Goal: Task Accomplishment & Management: Complete application form

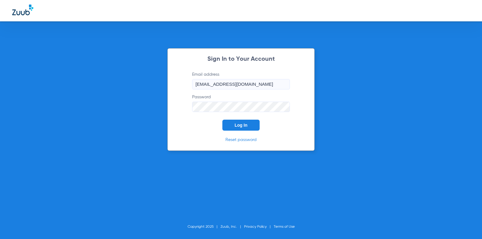
click at [247, 122] on button "Log In" at bounding box center [241, 125] width 37 height 11
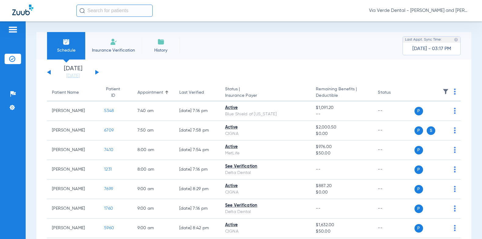
click at [159, 44] on img at bounding box center [160, 41] width 7 height 7
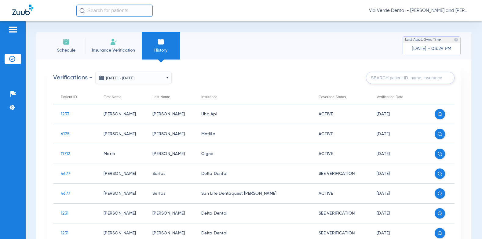
click at [123, 41] on li "Insurance Verification" at bounding box center [113, 46] width 57 height 28
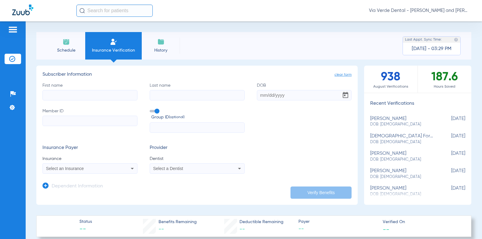
click at [93, 101] on div "First name Last name DOB Member ID Group ID (optional)" at bounding box center [196, 108] width 309 height 51
click at [98, 94] on input "First name" at bounding box center [89, 95] width 95 height 10
type input "[PERSON_NAME]"
click at [196, 94] on input "Last name" at bounding box center [197, 95] width 95 height 10
type input "FOREST"
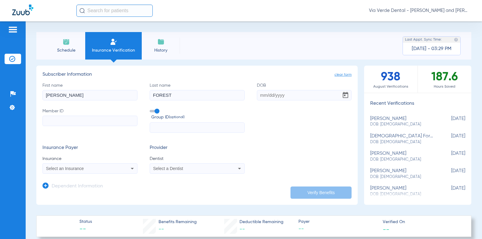
click at [266, 98] on input "DOB" at bounding box center [304, 95] width 95 height 10
type input "[DATE]"
click at [129, 126] on label "Member ID" at bounding box center [89, 120] width 95 height 25
click at [129, 126] on input "Member ID" at bounding box center [89, 121] width 95 height 10
click at [109, 124] on input "Member ID" at bounding box center [89, 121] width 95 height 10
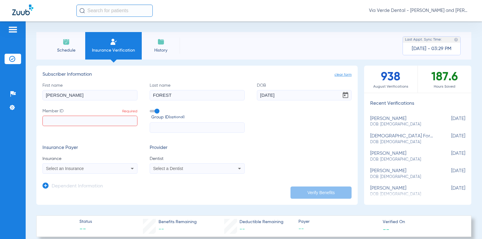
drag, startPoint x: 90, startPoint y: 112, endPoint x: 85, endPoint y: 117, distance: 7.8
drag, startPoint x: 85, startPoint y: 117, endPoint x: 83, endPoint y: 123, distance: 5.9
click at [83, 123] on input "Member ID Required" at bounding box center [89, 121] width 95 height 10
paste input "813768983"
type input "813768983"
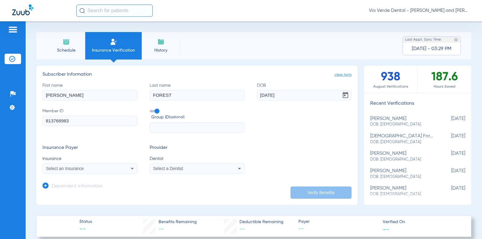
click at [164, 129] on input "text" at bounding box center [197, 128] width 95 height 10
paste input "303336"
type input "303336"
click at [95, 169] on div "Select an Insurance" at bounding box center [81, 169] width 70 height 4
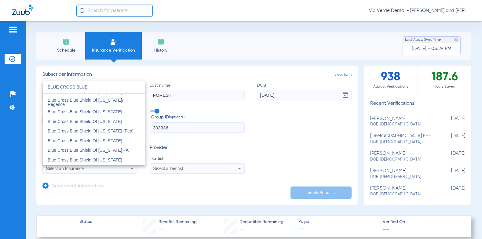
scroll to position [306, 0]
type input "BLUE CROSS BLUE"
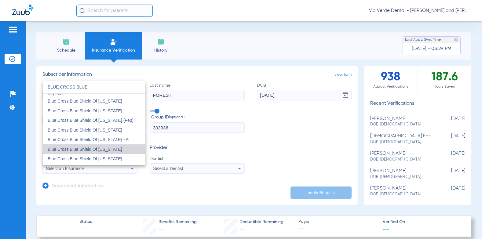
click at [112, 146] on mat-option "Blue Cross Blue Shield Of [US_STATE]" at bounding box center [94, 150] width 103 height 10
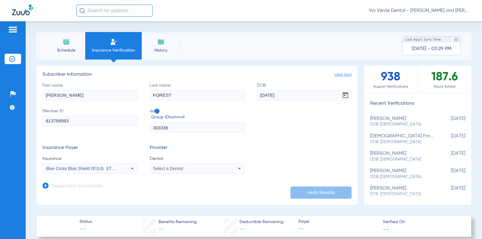
click at [183, 167] on div "Select a Dentist" at bounding box center [197, 168] width 94 height 7
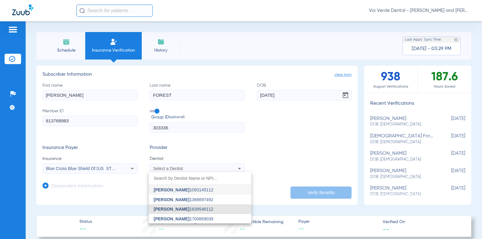
click at [183, 211] on span "[PERSON_NAME] 1639546112" at bounding box center [184, 209] width 60 height 4
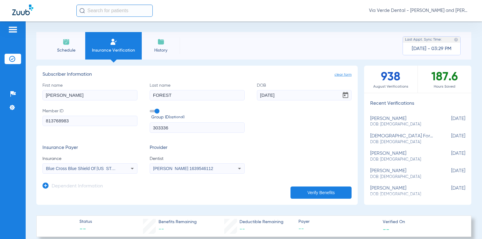
click at [307, 184] on app-dependent-form "Dependent Information" at bounding box center [196, 184] width 309 height 20
click at [300, 190] on button "Verify Benefits" at bounding box center [321, 193] width 61 height 12
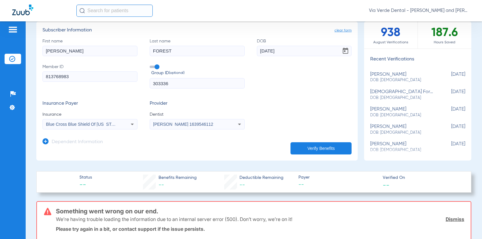
scroll to position [31, 0]
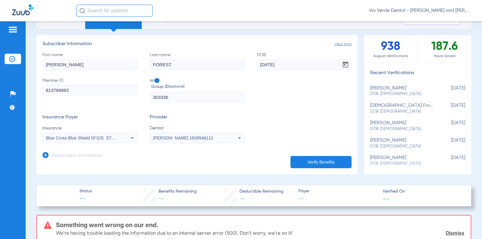
click at [133, 134] on mat-select "Blue Cross Blue Shield Of [US_STATE]" at bounding box center [89, 138] width 95 height 10
click at [131, 138] on icon at bounding box center [132, 138] width 7 height 7
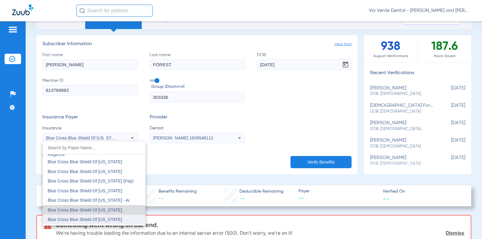
scroll to position [699, 0]
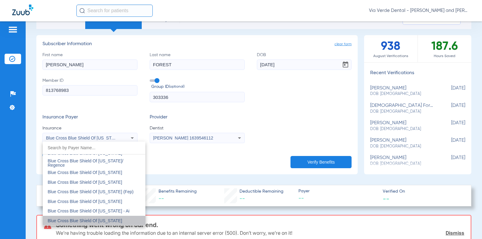
click at [98, 222] on span "Blue Cross Blue Shield Of [US_STATE]" at bounding box center [85, 221] width 75 height 5
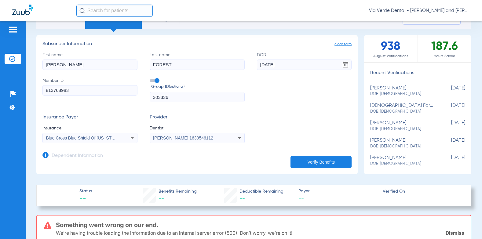
click at [331, 160] on button "Verify Benefits" at bounding box center [321, 162] width 61 height 12
